Goal: Task Accomplishment & Management: Use online tool/utility

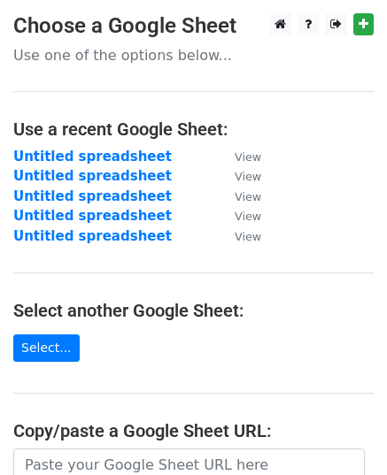
scroll to position [265, 0]
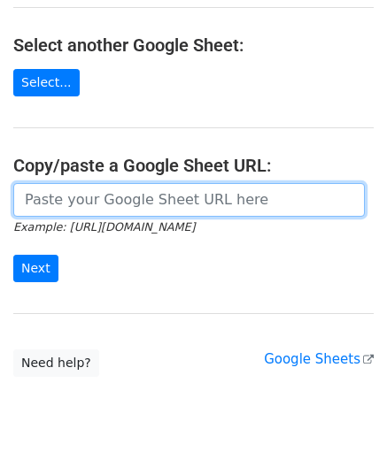
click at [133, 196] on input "url" at bounding box center [188, 200] width 351 height 34
paste input "https://docs.google.com/spreadsheets/d/1k_dZ3Fw8Ds0yjWTKmNDEwmRzU-uviI1x3d0-x7v…"
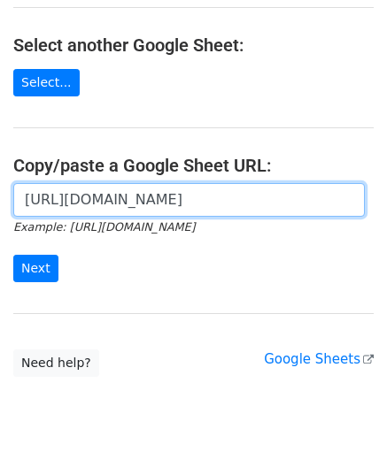
scroll to position [0, 388]
type input "https://docs.google.com/spreadsheets/d/1k_dZ3Fw8Ds0yjWTKmNDEwmRzU-uviI1x3d0-x7v…"
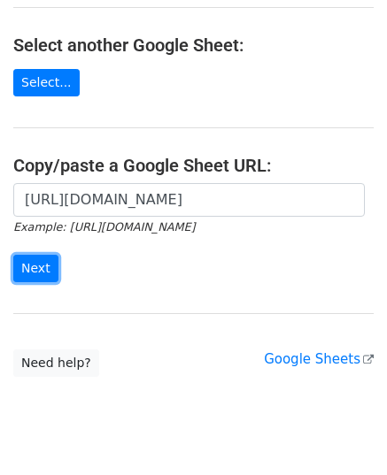
scroll to position [0, 0]
click at [40, 265] on input "Next" at bounding box center [35, 268] width 45 height 27
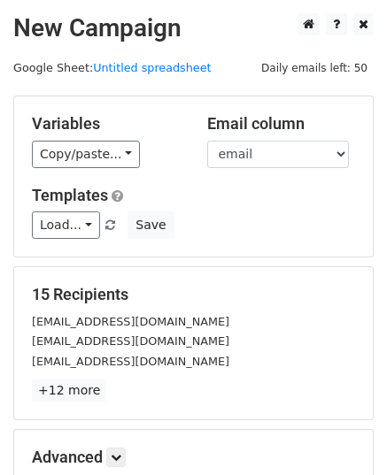
click at [85, 164] on link "Copy/paste..." at bounding box center [86, 154] width 108 height 27
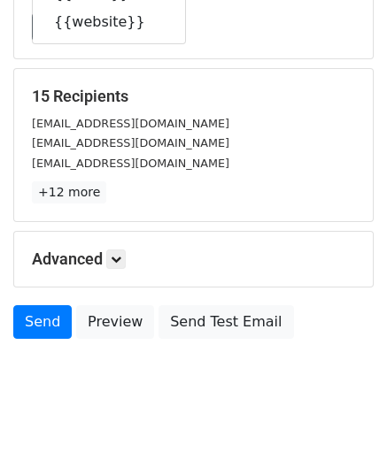
scroll to position [209, 0]
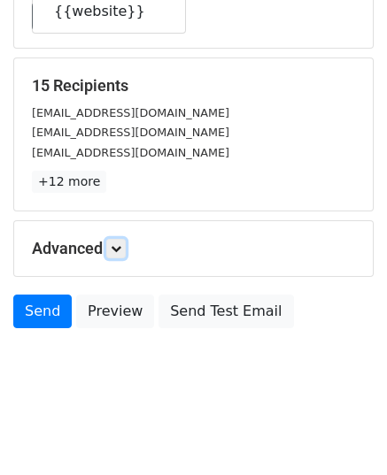
click at [119, 250] on icon at bounding box center [116, 248] width 11 height 11
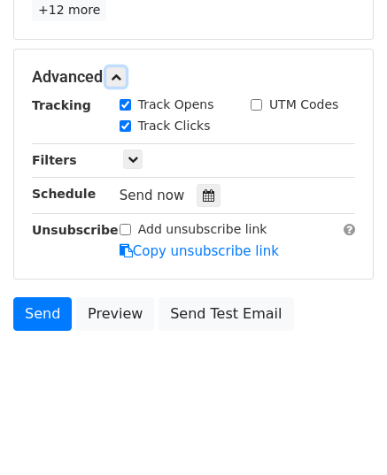
scroll to position [381, 0]
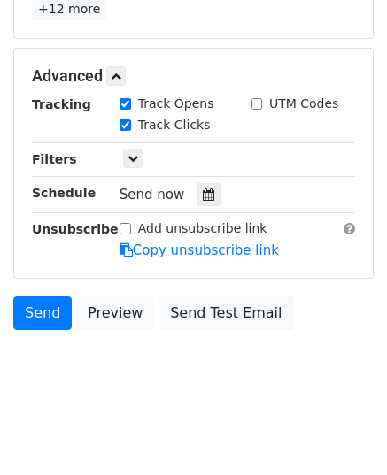
click at [203, 189] on icon at bounding box center [209, 194] width 12 height 12
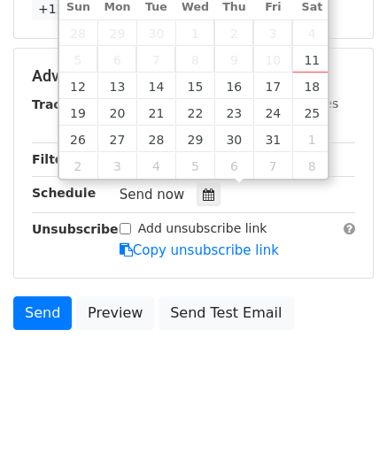
type input "2025-10-13 12:00"
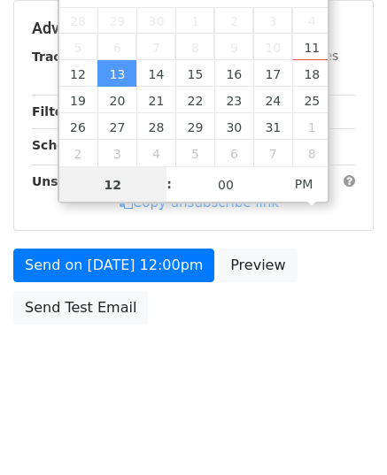
scroll to position [352, 0]
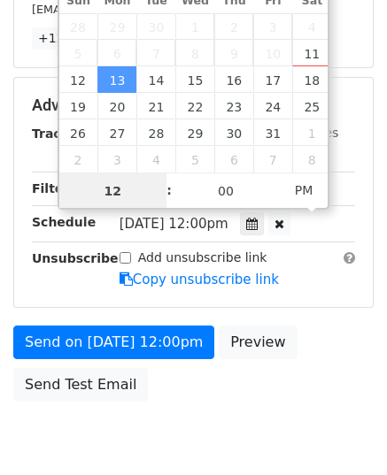
type input "9"
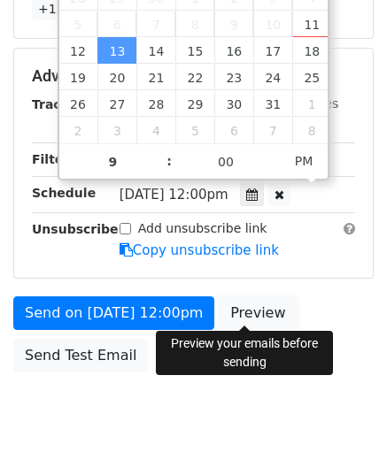
type input "2025-10-13 21:00"
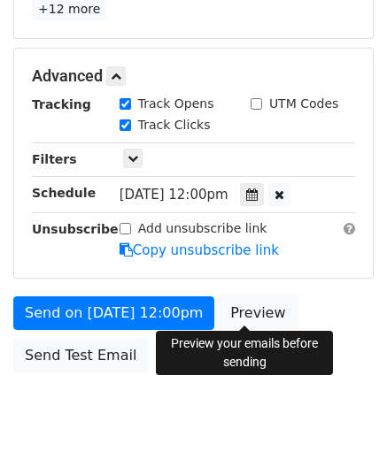
click at [261, 311] on link "Preview" at bounding box center [258, 313] width 78 height 34
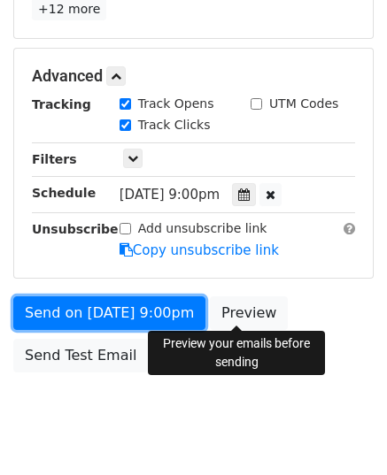
click at [111, 315] on link "Send on Oct 13 at 9:00pm" at bounding box center [109, 313] width 192 height 34
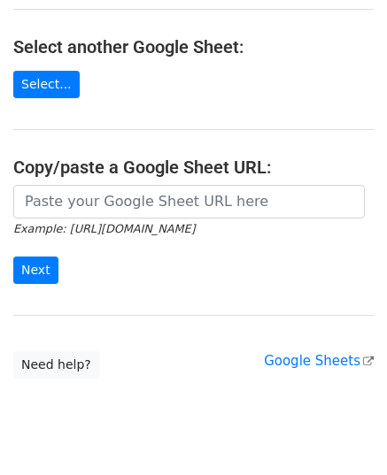
scroll to position [265, 0]
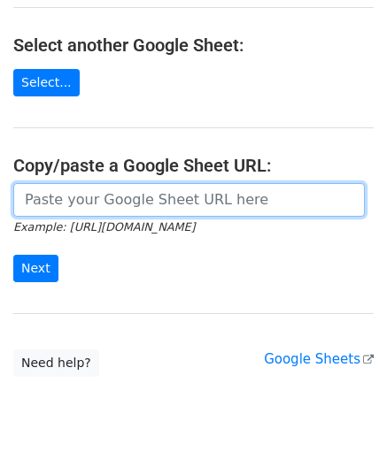
click at [122, 183] on input "url" at bounding box center [188, 200] width 351 height 34
paste input "https://docs.google.com/spreadsheets/d/1cwAUuiFYFDmVnwKuU9asdRyFRTMtrGinhZpjabr…"
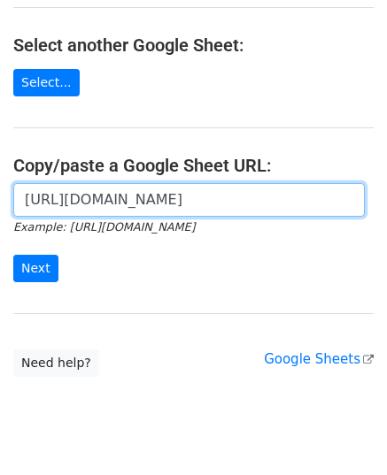
scroll to position [0, 390]
type input "https://docs.google.com/spreadsheets/d/1cwAUuiFYFDmVnwKuU9asdRyFRTMtrGinhZpjabr…"
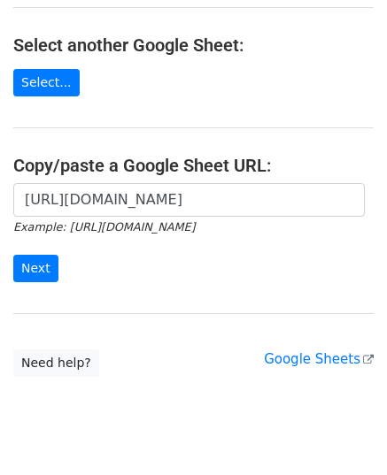
scroll to position [0, 0]
click at [49, 254] on form "https://docs.google.com/spreadsheets/d/1cwAUuiFYFDmVnwKuU9asdRyFRTMtrGinhZpjabr…" at bounding box center [193, 232] width 360 height 99
click at [47, 260] on input "Next" at bounding box center [35, 268] width 45 height 27
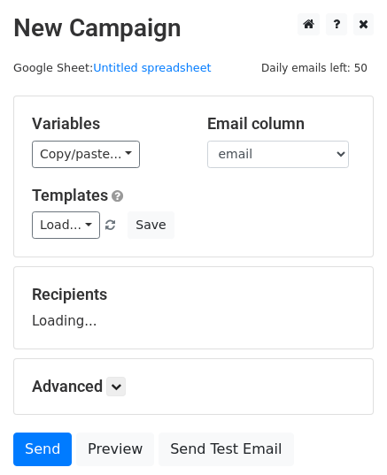
scroll to position [138, 0]
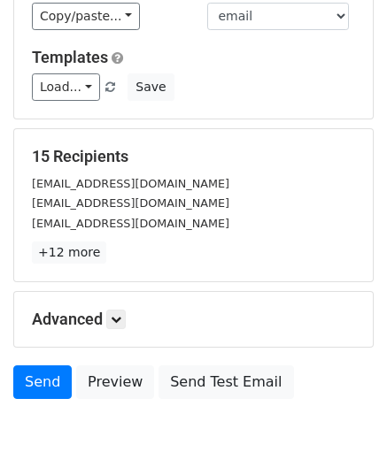
click at [105, 246] on p "+12 more" at bounding box center [193, 253] width 323 height 22
click at [113, 321] on icon at bounding box center [116, 319] width 11 height 11
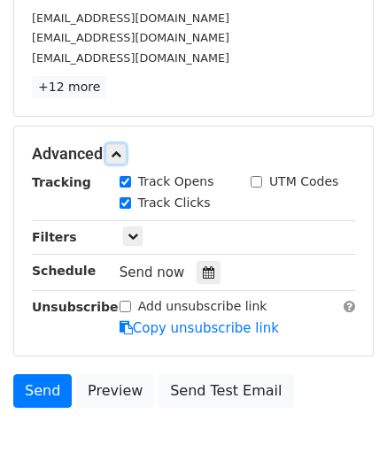
scroll to position [315, 0]
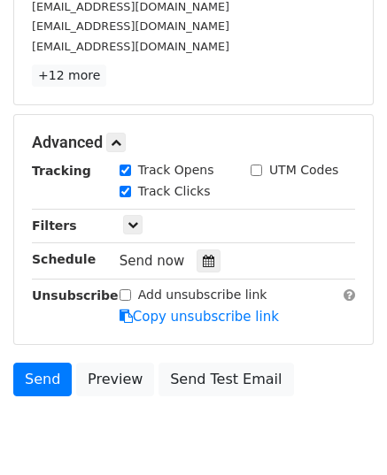
click at [204, 256] on icon at bounding box center [209, 261] width 12 height 12
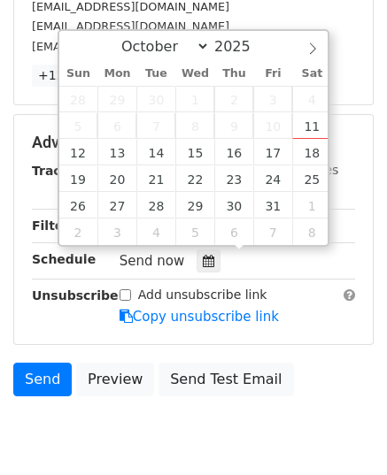
type input "2025-10-14 12:00"
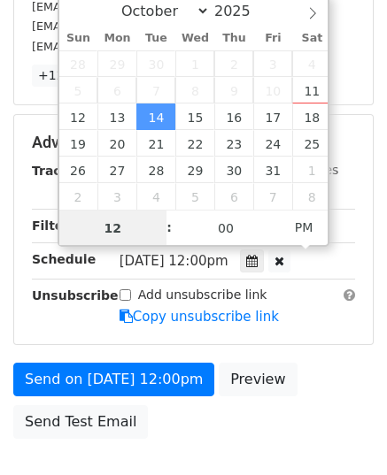
type input "9"
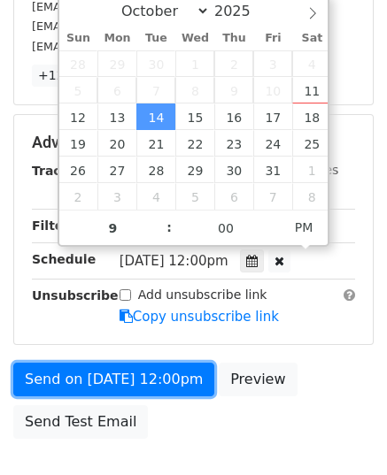
type input "2025-10-14 21:00"
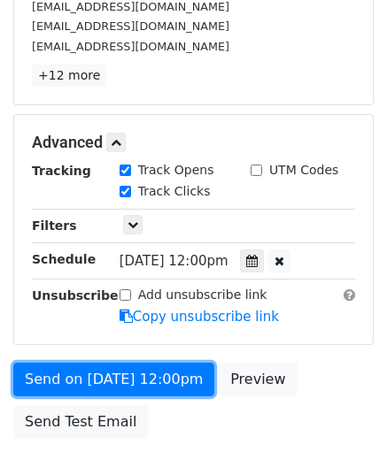
click at [112, 373] on link "Send on Oct 14 at 12:00pm" at bounding box center [113, 380] width 201 height 34
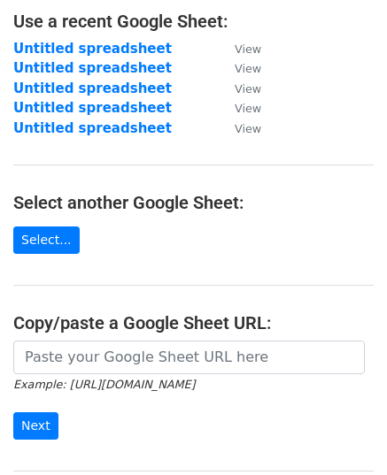
scroll to position [265, 0]
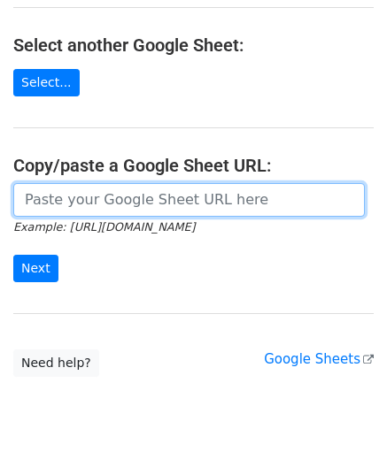
click at [144, 194] on input "url" at bounding box center [188, 200] width 351 height 34
paste input "https://docs.google.com/spreadsheets/d/1DgtCqAgKpVN_s-T0ZfPgILxIr1Of9PJjxnI8kJp…"
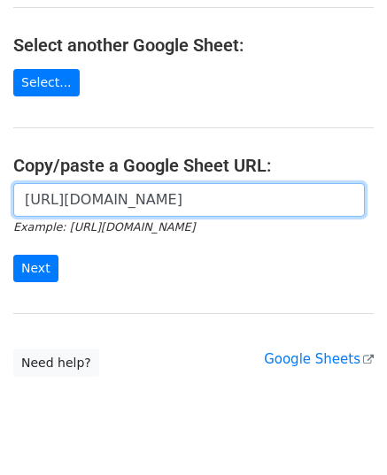
scroll to position [0, 363]
type input "https://docs.google.com/spreadsheets/d/1DgtCqAgKpVN_s-T0ZfPgILxIr1Of9PJjxnI8kJp…"
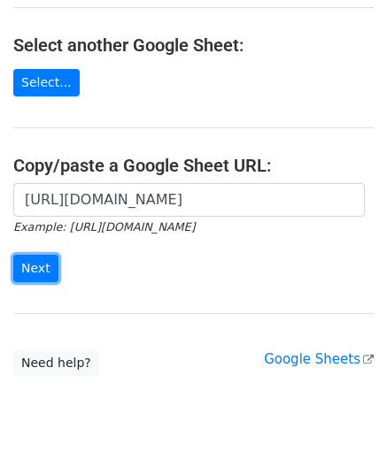
click at [42, 266] on input "Next" at bounding box center [35, 268] width 45 height 27
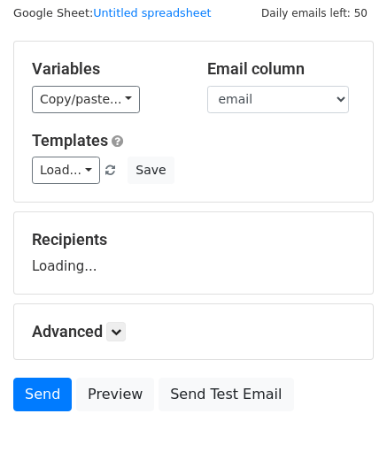
scroll to position [138, 0]
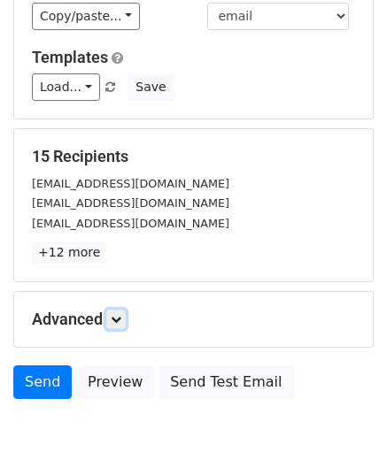
click at [122, 310] on link at bounding box center [115, 319] width 19 height 19
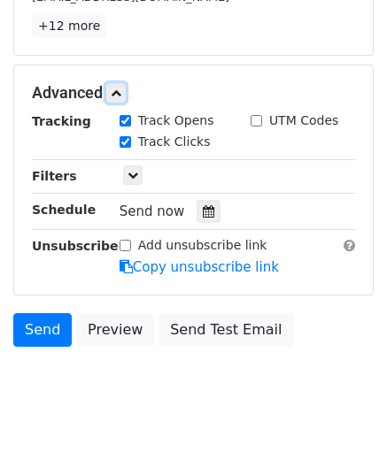
scroll to position [381, 0]
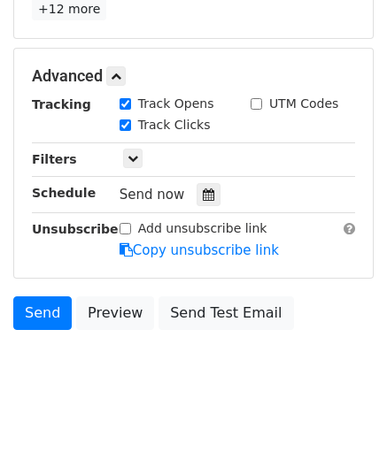
click at [203, 192] on icon at bounding box center [209, 194] width 12 height 12
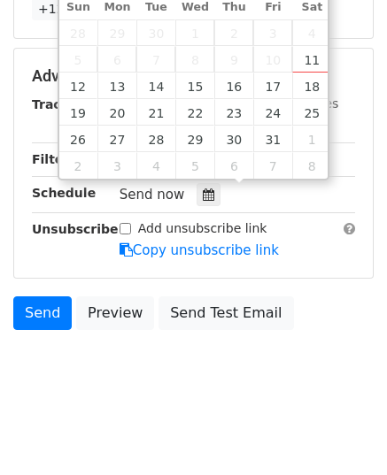
type input "2025-10-15 12:00"
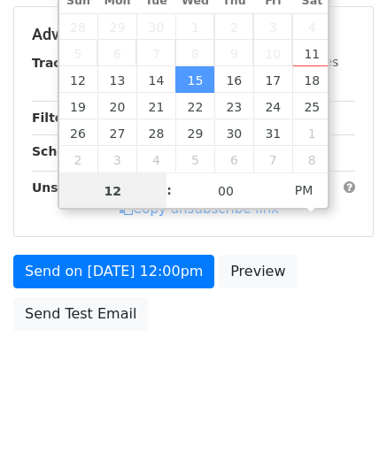
type input "9"
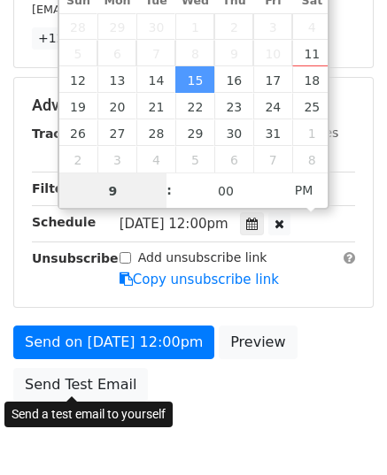
scroll to position [381, 0]
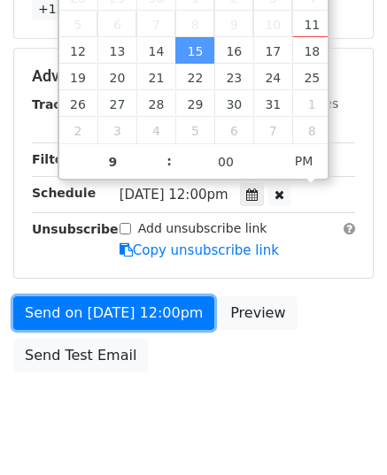
type input "2025-10-15 21:00"
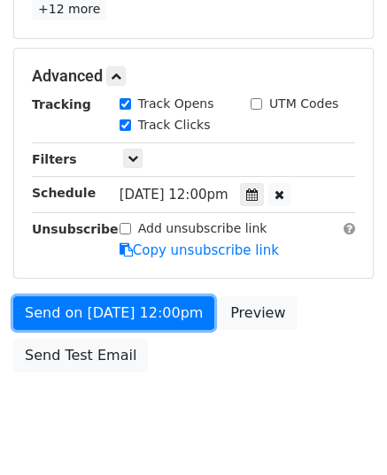
click at [100, 309] on link "Send on Oct 15 at 12:00pm" at bounding box center [113, 313] width 201 height 34
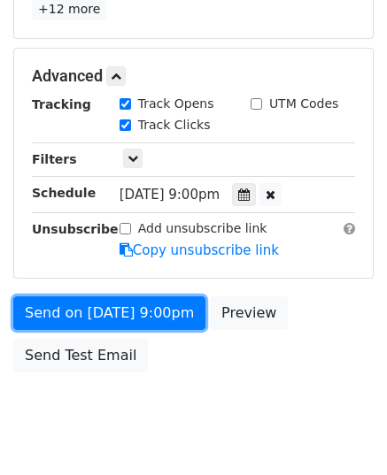
click at [100, 309] on link "Send on Oct 15 at 9:00pm" at bounding box center [109, 313] width 192 height 34
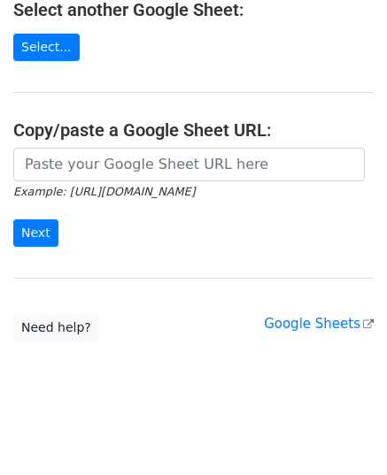
scroll to position [304, 0]
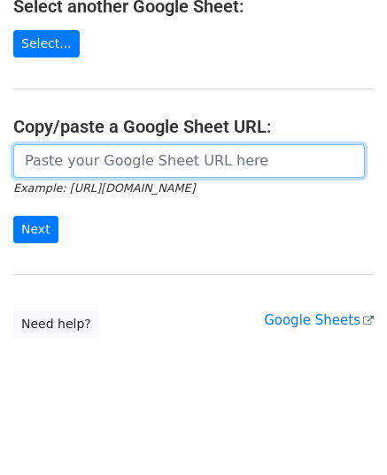
click at [130, 164] on input "url" at bounding box center [188, 161] width 351 height 34
click at [67, 173] on input "url" at bounding box center [188, 161] width 351 height 34
paste input "[URL][DOMAIN_NAME]"
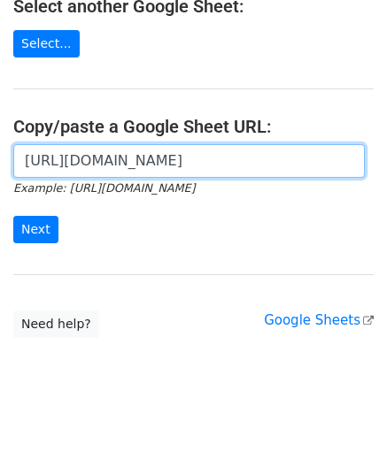
scroll to position [0, 394]
type input "[URL][DOMAIN_NAME]"
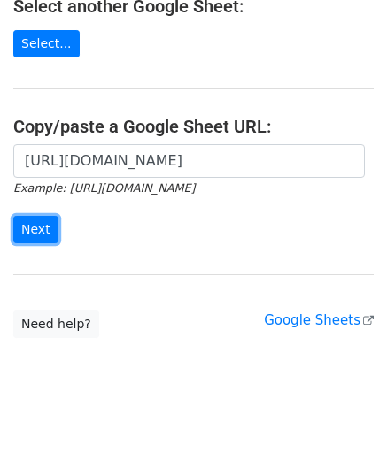
click at [50, 232] on input "Next" at bounding box center [35, 229] width 45 height 27
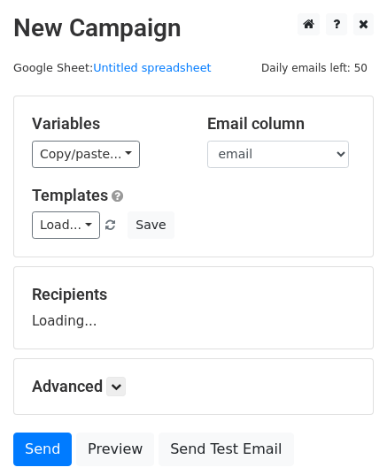
scroll to position [138, 0]
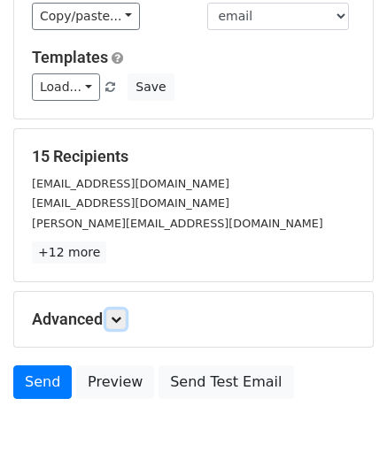
click at [120, 310] on link at bounding box center [115, 319] width 19 height 19
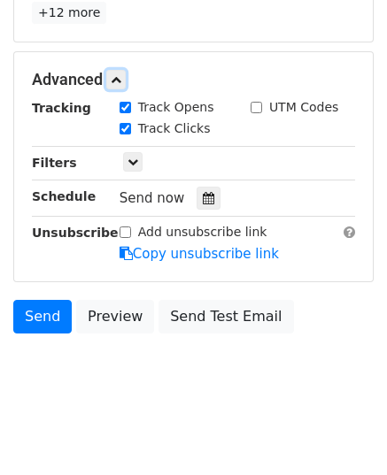
scroll to position [381, 0]
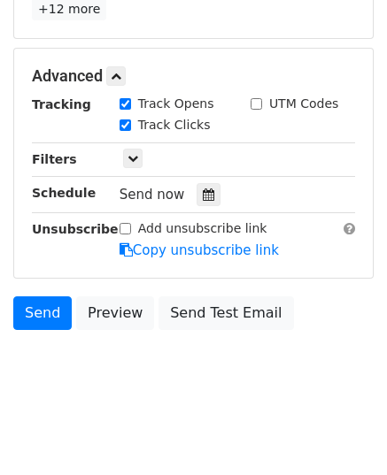
click at [202, 202] on div at bounding box center [208, 194] width 24 height 23
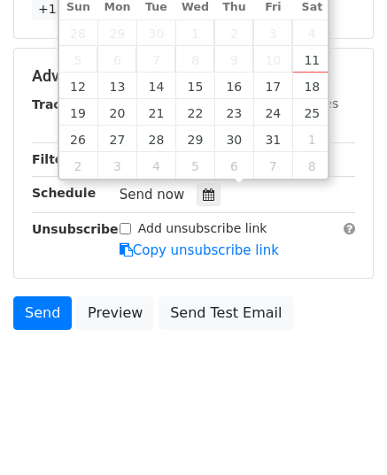
type input "[DATE] 12:00"
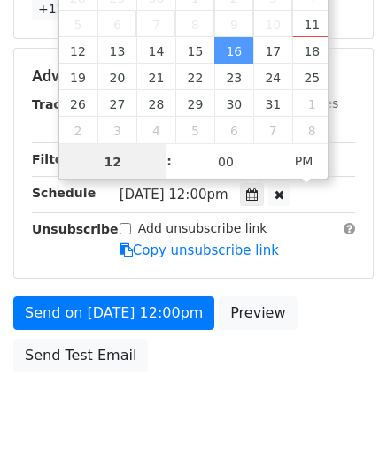
scroll to position [0, 0]
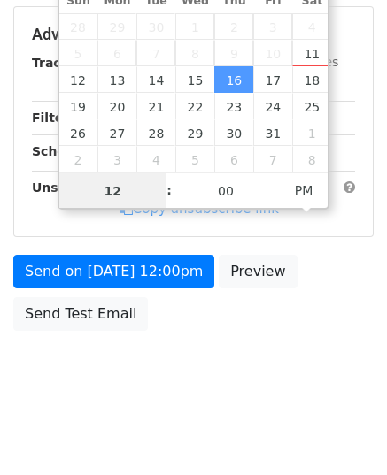
type input "9"
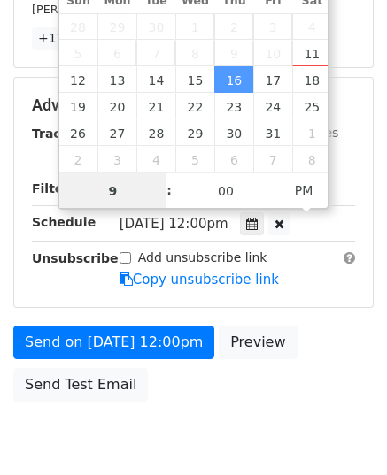
scroll to position [381, 0]
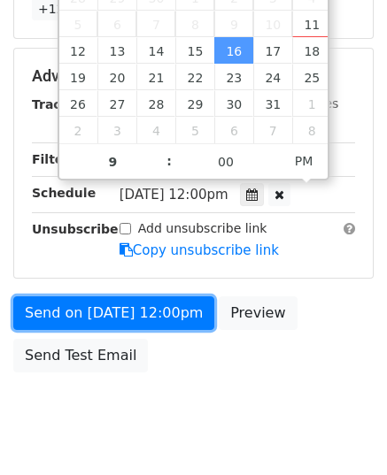
type input "[DATE] 21:00"
click at [108, 313] on link "Send on [DATE] 12:00pm" at bounding box center [113, 313] width 201 height 34
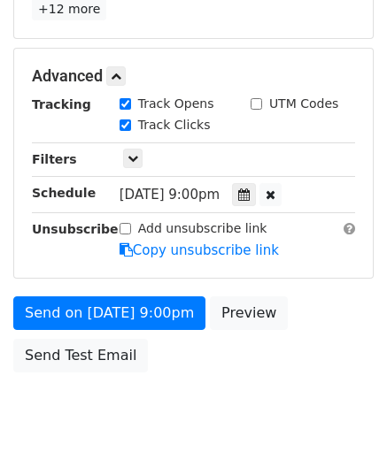
scroll to position [352, 0]
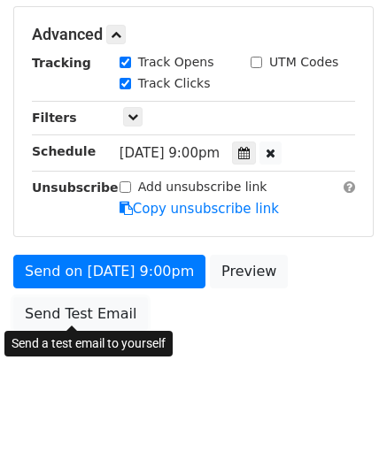
click at [105, 311] on link "Send Test Email" at bounding box center [80, 314] width 135 height 34
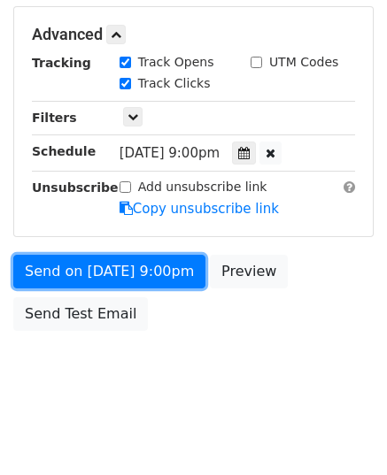
click at [135, 275] on link "Send on [DATE] 9:00pm" at bounding box center [109, 272] width 192 height 34
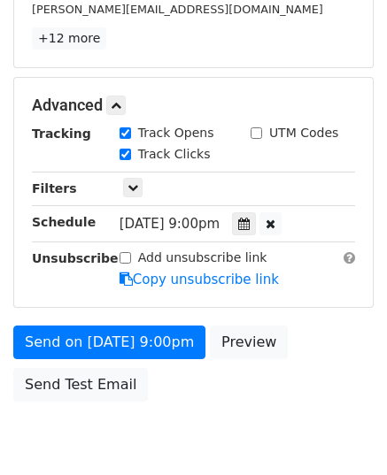
scroll to position [423, 0]
